Goal: Check status: Check status

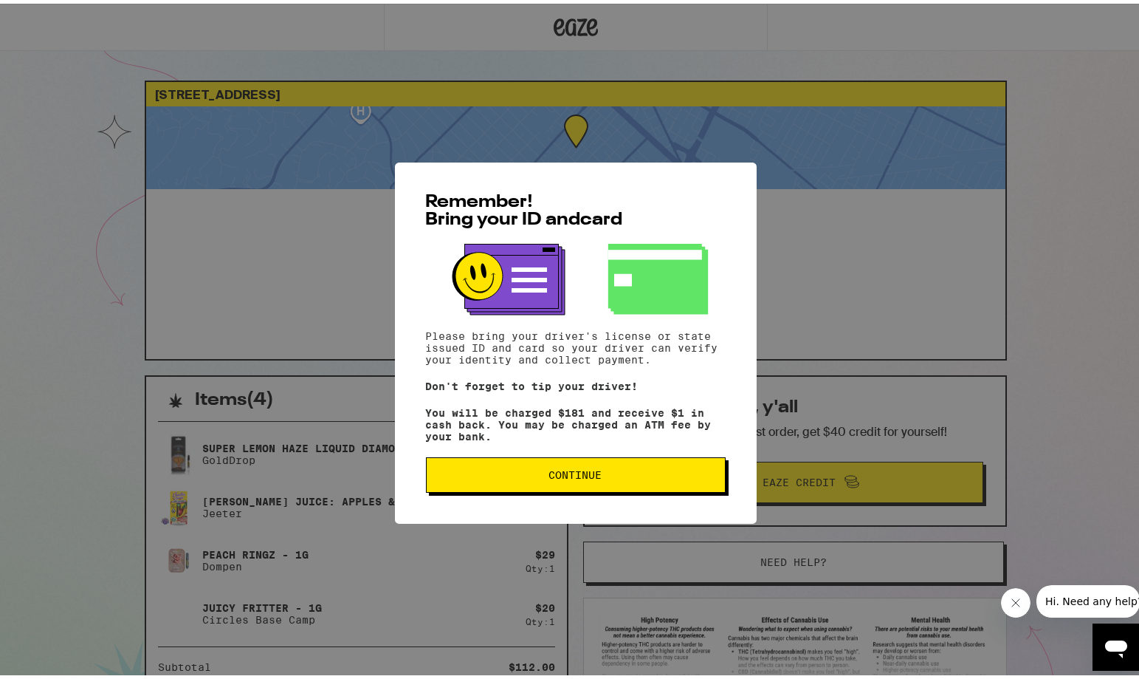
click at [569, 463] on button "Continue" at bounding box center [576, 470] width 300 height 35
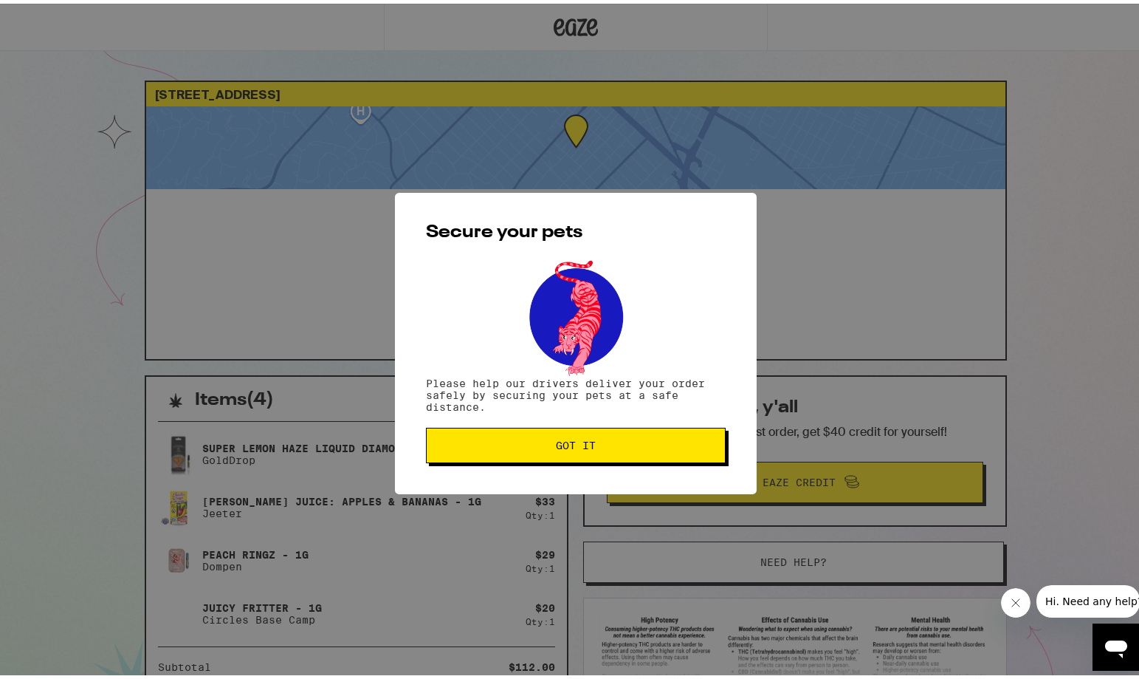
click at [591, 441] on span "Got it" at bounding box center [576, 441] width 275 height 10
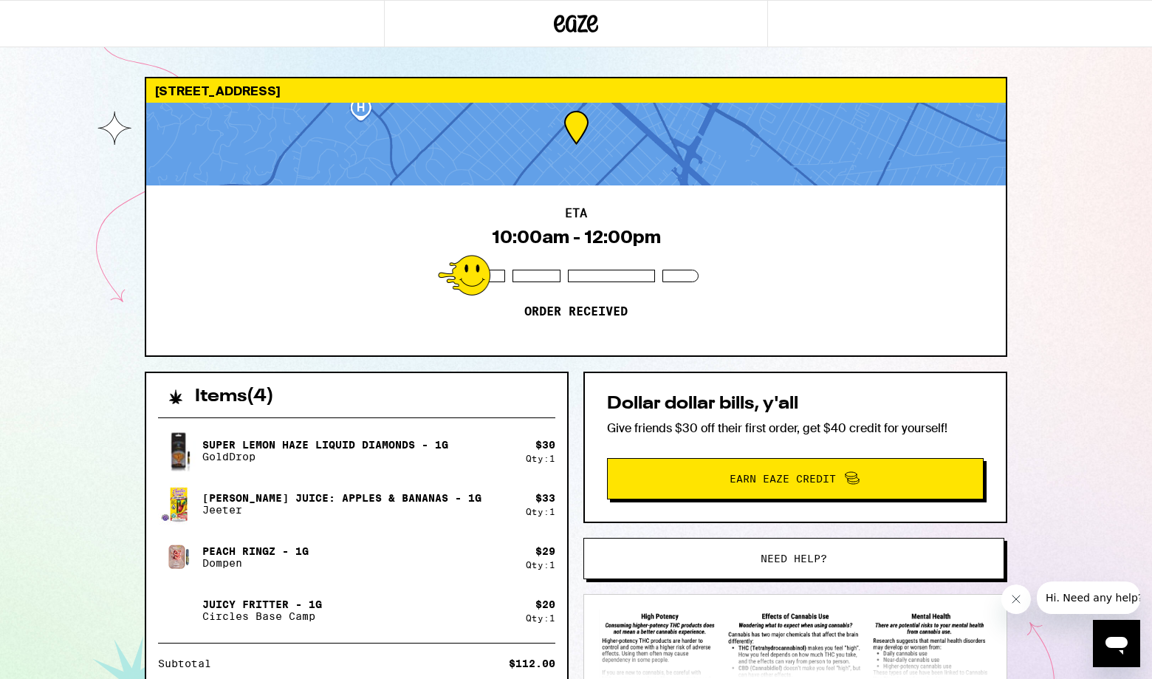
click at [52, 277] on div "[STREET_ADDRESS] 10:00am - 12:00pm Order received Items ( 4 ) Super Lemon Haze …" at bounding box center [576, 460] width 1152 height 921
click at [36, 191] on div "[STREET_ADDRESS] 10:00am - 12:00pm Order received Items ( 4 ) Super Lemon Haze …" at bounding box center [576, 460] width 1152 height 921
click at [110, 292] on div "[STREET_ADDRESS] 10:00am - 12:00pm Order received Items ( 4 ) Super Lemon Haze …" at bounding box center [576, 460] width 1152 height 921
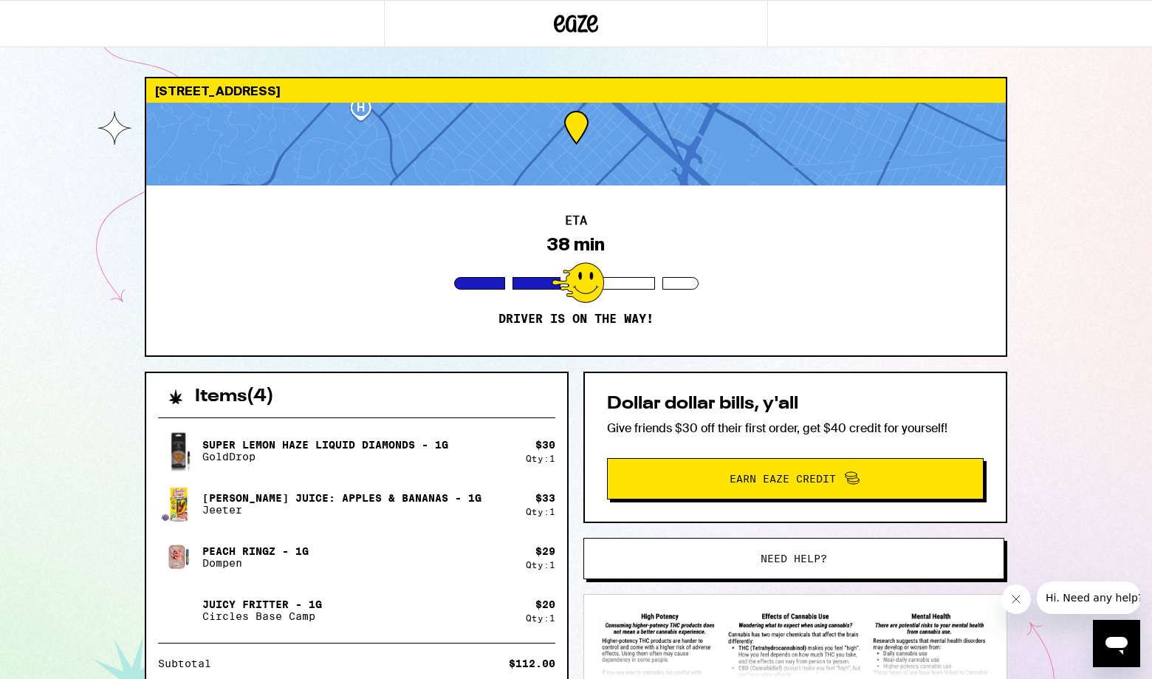
click at [58, 329] on div "[STREET_ADDRESS] ETA 38 min Driver is on the way! Items ( 4 ) Super Lemon Haze …" at bounding box center [576, 460] width 1152 height 921
click at [82, 321] on div "[STREET_ADDRESS] ETA 4 min Driver is on the way! Items ( 4 ) Super Lemon Haze L…" at bounding box center [576, 460] width 1152 height 921
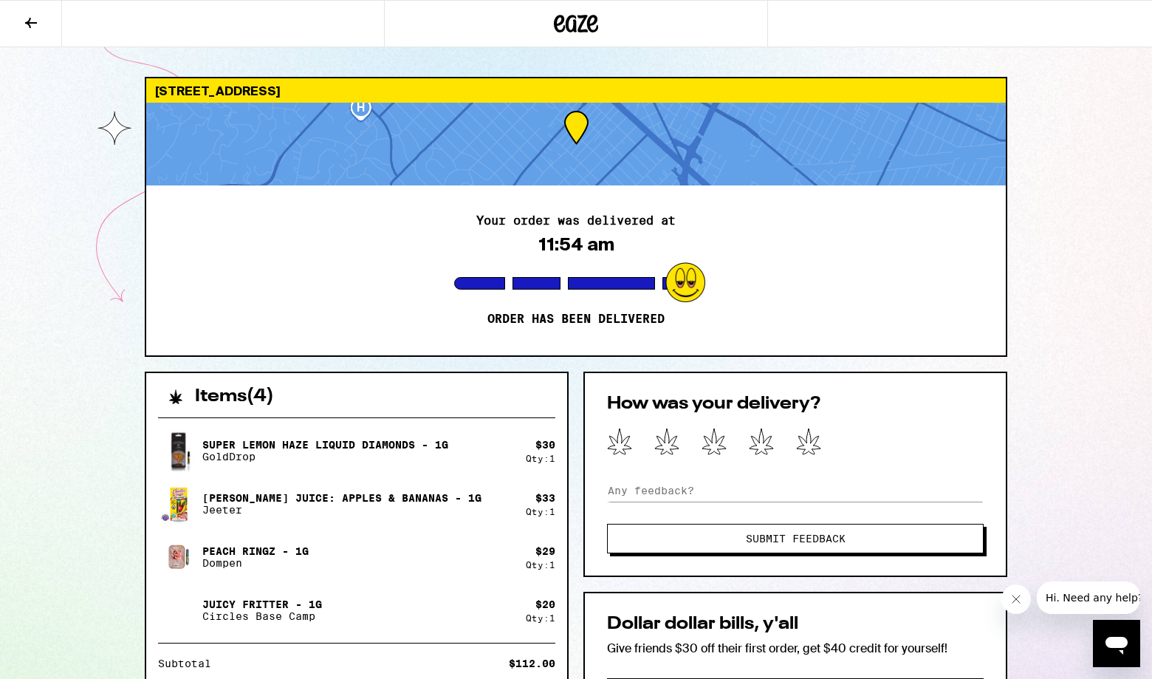
click at [91, 252] on div "[STREET_ADDRESS] Your order was delivered at 11:54 am Order has been delivered …" at bounding box center [576, 512] width 1152 height 1025
